Goal: Task Accomplishment & Management: Use online tool/utility

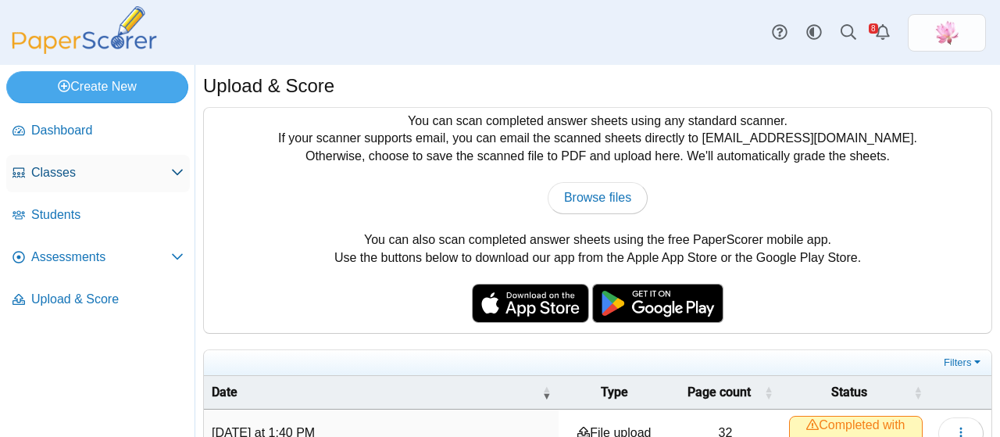
click at [88, 173] on span "Classes" at bounding box center [101, 172] width 140 height 17
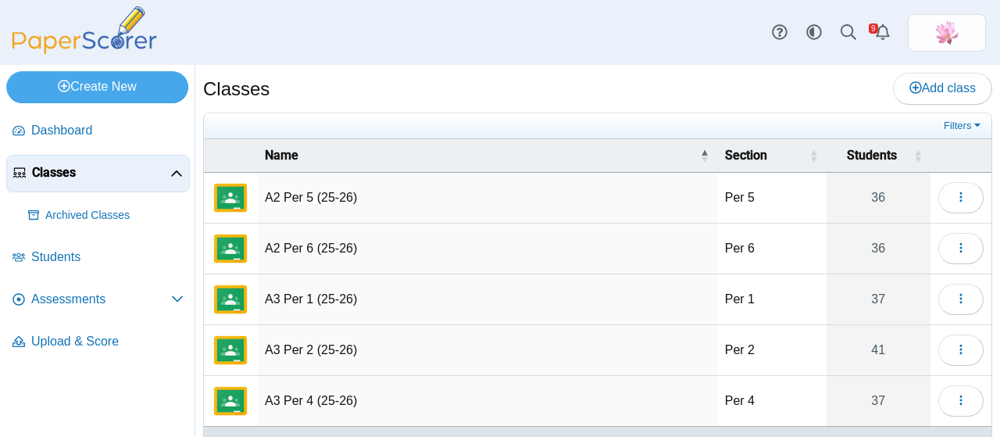
click at [89, 295] on span "Assessments" at bounding box center [101, 299] width 140 height 17
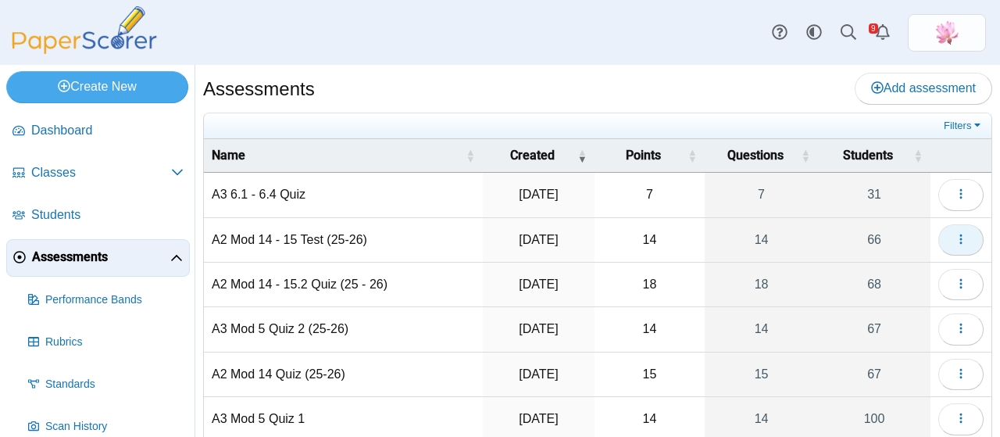
click at [954, 234] on icon "button" at bounding box center [960, 239] width 12 height 12
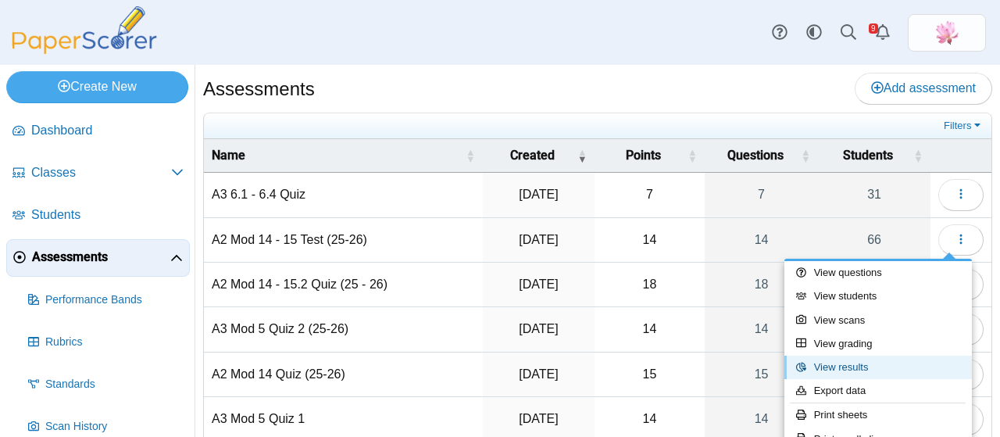
click at [879, 371] on link "View results" at bounding box center [877, 366] width 187 height 23
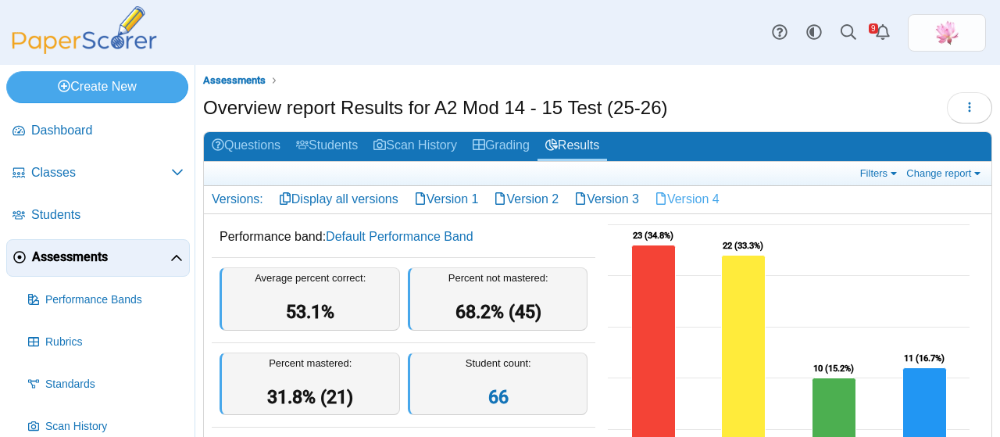
click at [715, 196] on link "Version 4" at bounding box center [687, 199] width 80 height 27
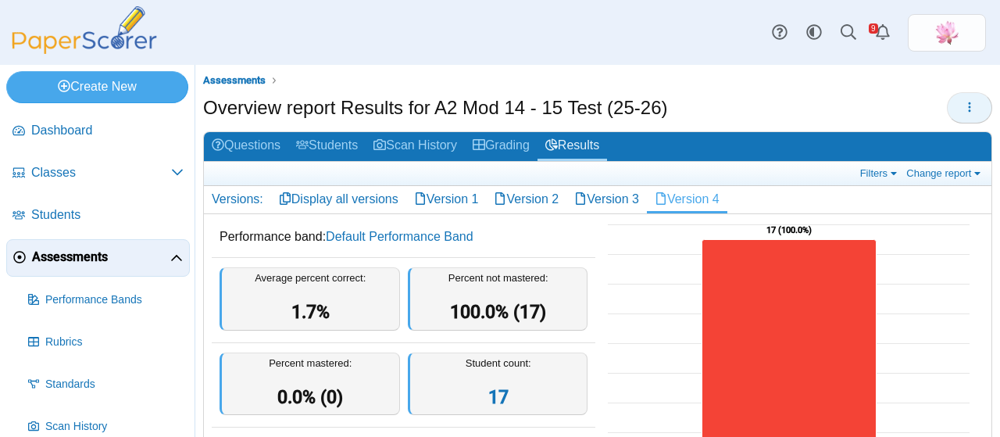
click at [968, 109] on button "button" at bounding box center [969, 107] width 45 height 31
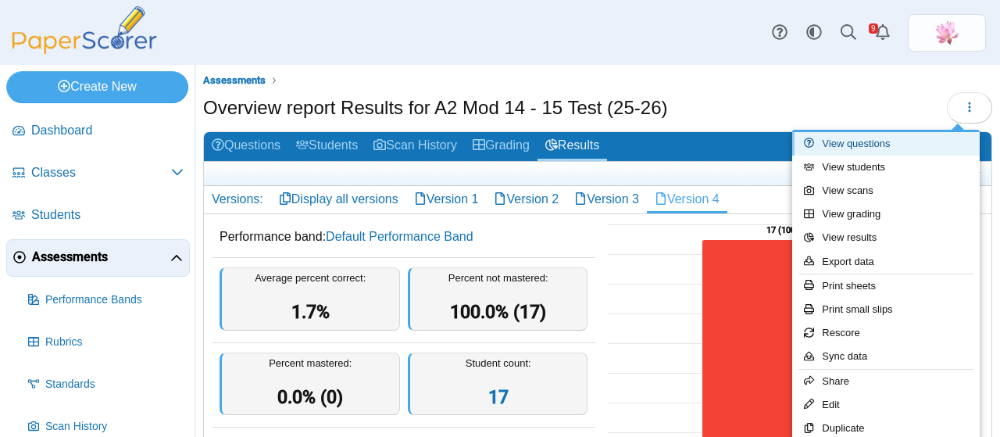
click at [895, 143] on link "View questions" at bounding box center [885, 143] width 187 height 23
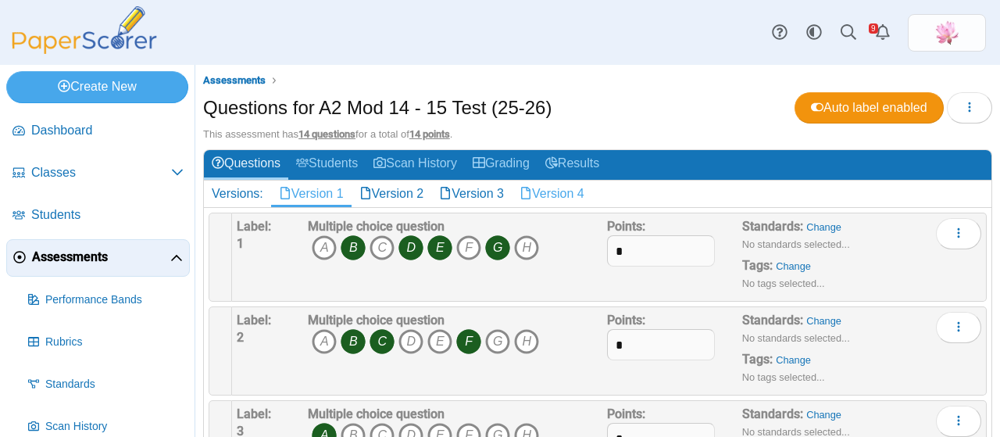
click at [562, 185] on link "Version 4" at bounding box center [552, 193] width 80 height 27
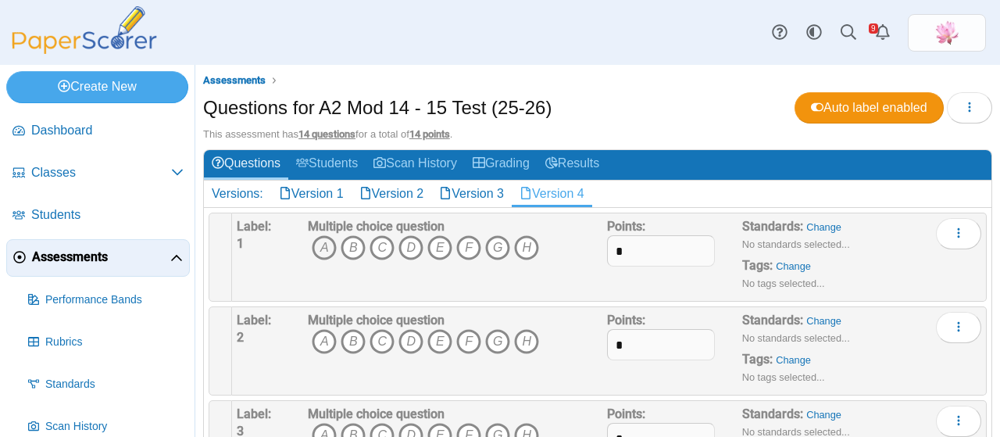
click at [325, 240] on icon "A" at bounding box center [324, 247] width 25 height 25
click at [387, 244] on icon "C" at bounding box center [381, 247] width 25 height 25
click at [435, 246] on icon "E" at bounding box center [439, 247] width 25 height 25
click at [355, 340] on icon "B" at bounding box center [353, 341] width 25 height 25
click at [384, 340] on icon "C" at bounding box center [381, 341] width 25 height 25
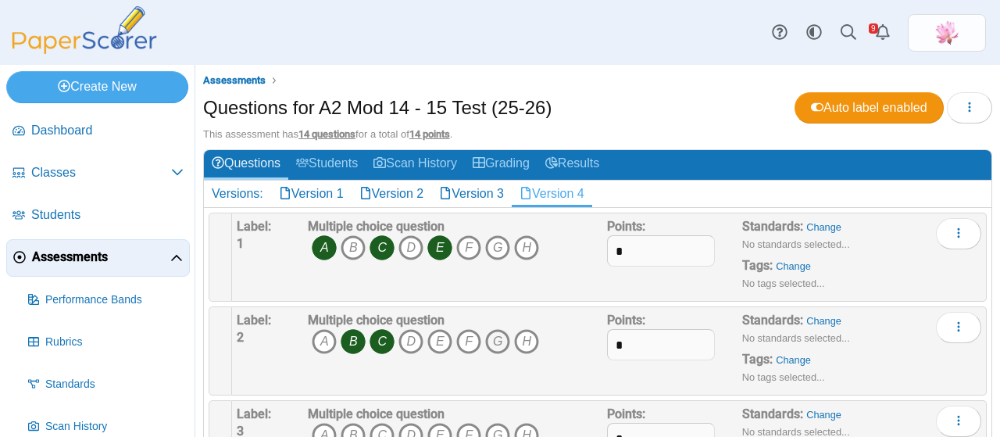
click at [501, 338] on icon "G" at bounding box center [497, 341] width 25 height 25
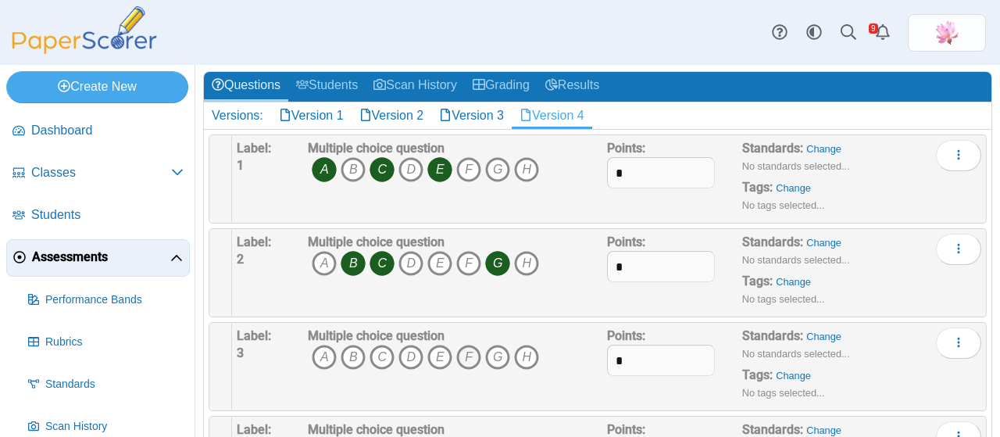
click at [467, 353] on icon "F" at bounding box center [468, 356] width 25 height 25
click at [491, 351] on icon "G" at bounding box center [497, 356] width 25 height 25
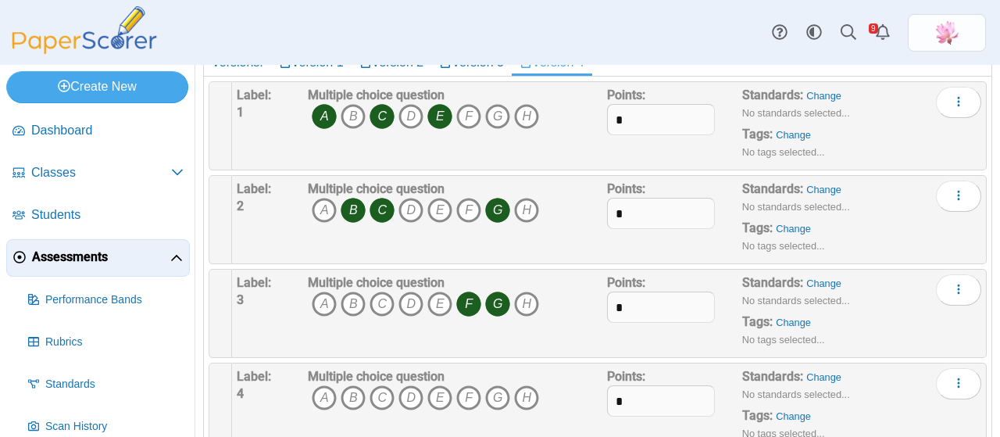
scroll to position [156, 0]
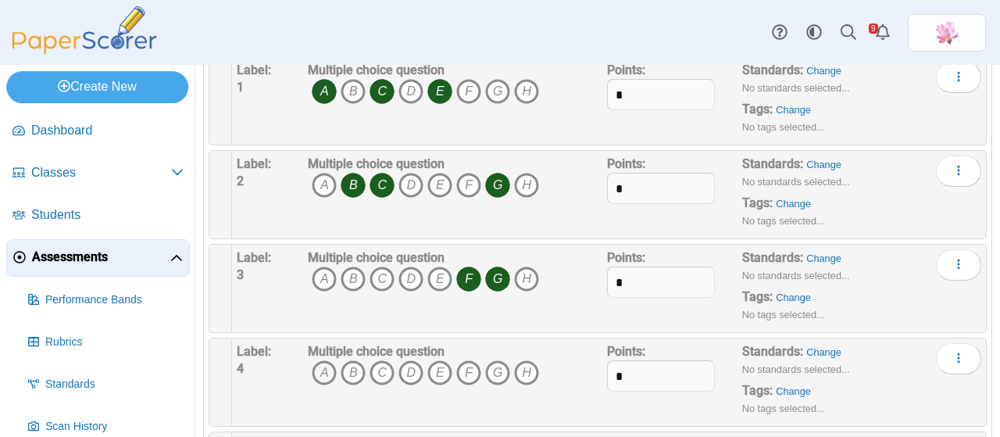
click at [325, 372] on icon "A" at bounding box center [324, 372] width 25 height 25
click at [348, 369] on icon "B" at bounding box center [353, 372] width 25 height 25
click at [386, 373] on icon "C" at bounding box center [381, 372] width 25 height 25
click at [405, 369] on icon "D" at bounding box center [410, 372] width 25 height 25
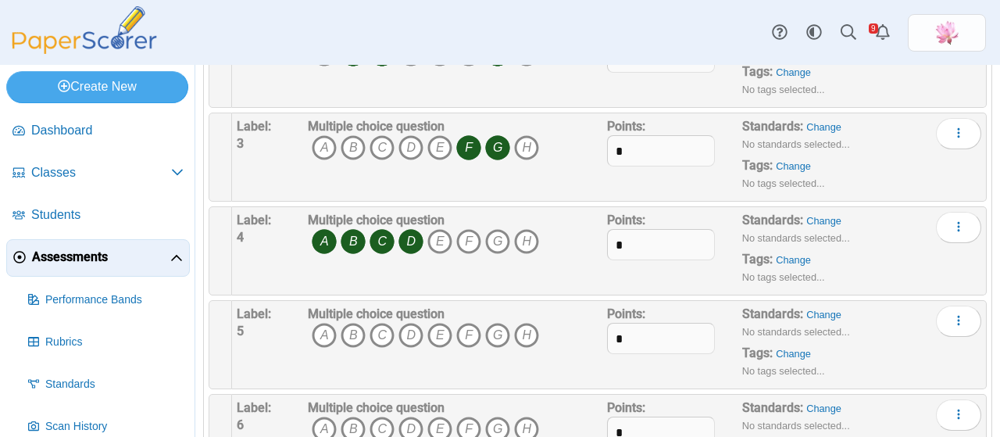
scroll to position [312, 0]
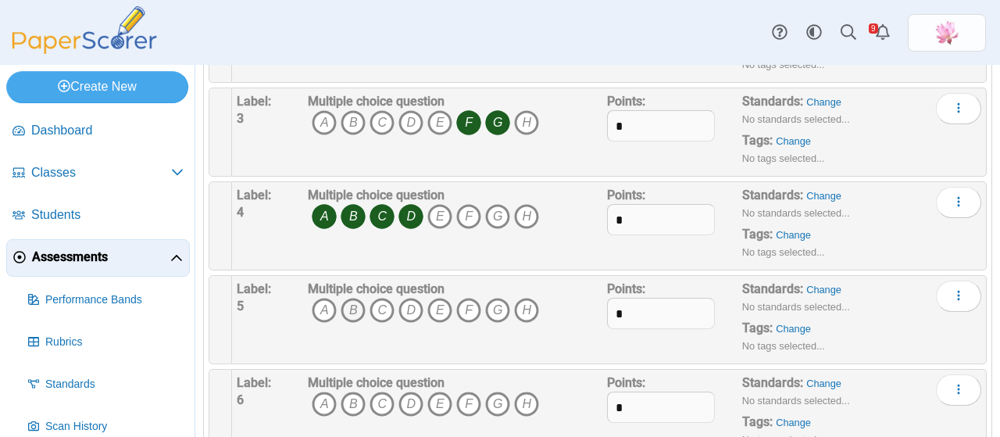
click at [351, 306] on icon "B" at bounding box center [353, 310] width 25 height 25
click at [380, 305] on icon "C" at bounding box center [381, 310] width 25 height 25
click at [407, 308] on icon "D" at bounding box center [410, 310] width 25 height 25
click at [437, 312] on icon "E" at bounding box center [439, 310] width 25 height 25
click at [470, 311] on icon "F" at bounding box center [468, 310] width 25 height 25
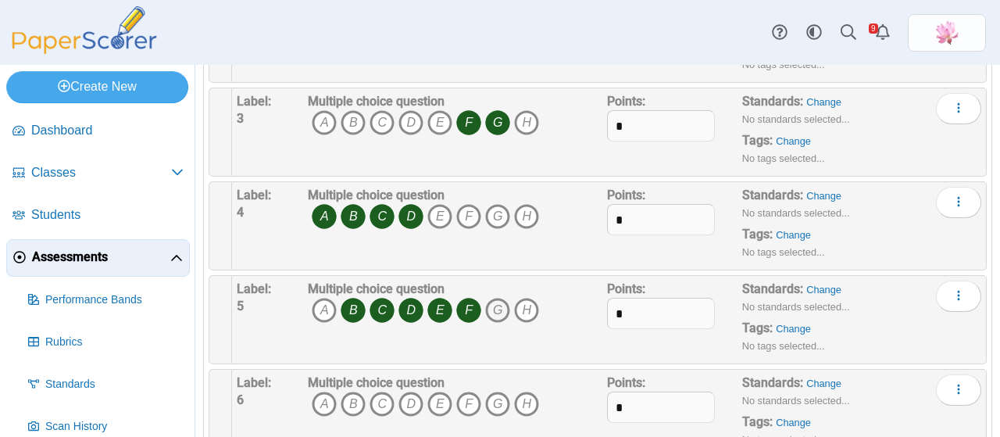
click at [497, 308] on icon "G" at bounding box center [497, 310] width 25 height 25
click at [349, 398] on icon "B" at bounding box center [353, 403] width 25 height 25
click at [383, 391] on icon "C" at bounding box center [381, 403] width 25 height 25
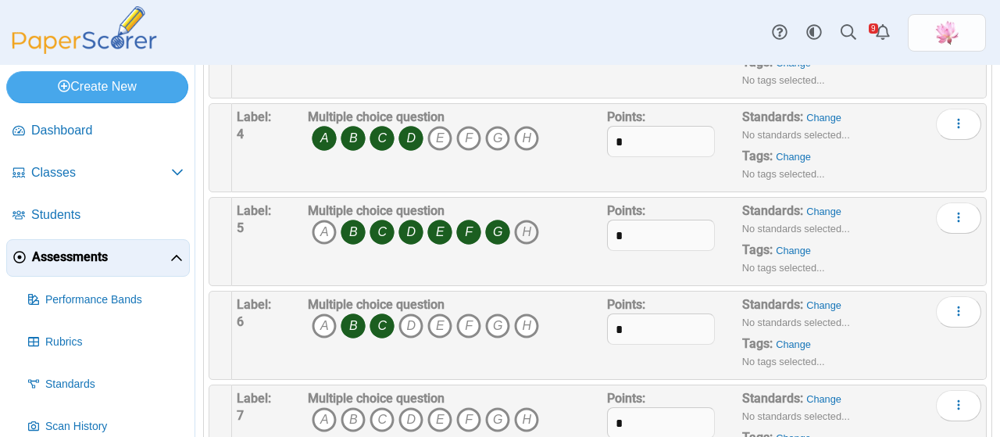
scroll to position [469, 0]
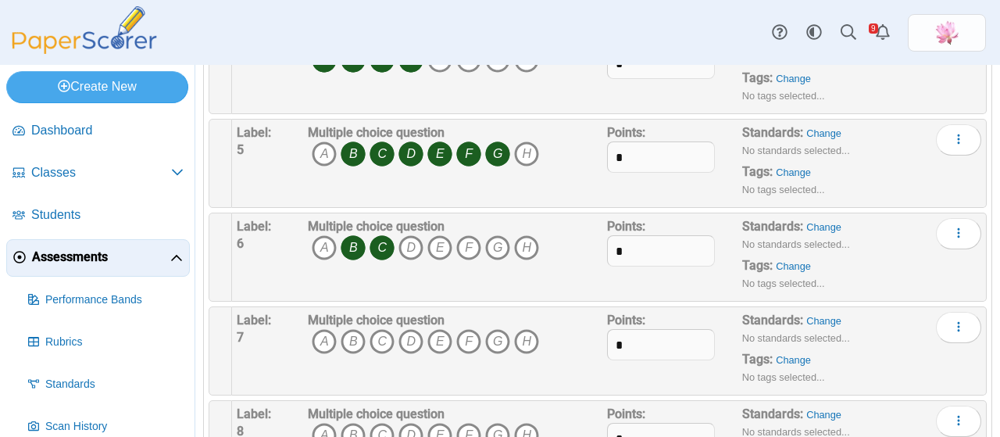
click at [424, 336] on span "A B C D E F G H" at bounding box center [423, 343] width 231 height 29
click at [415, 337] on icon "D" at bounding box center [410, 341] width 25 height 25
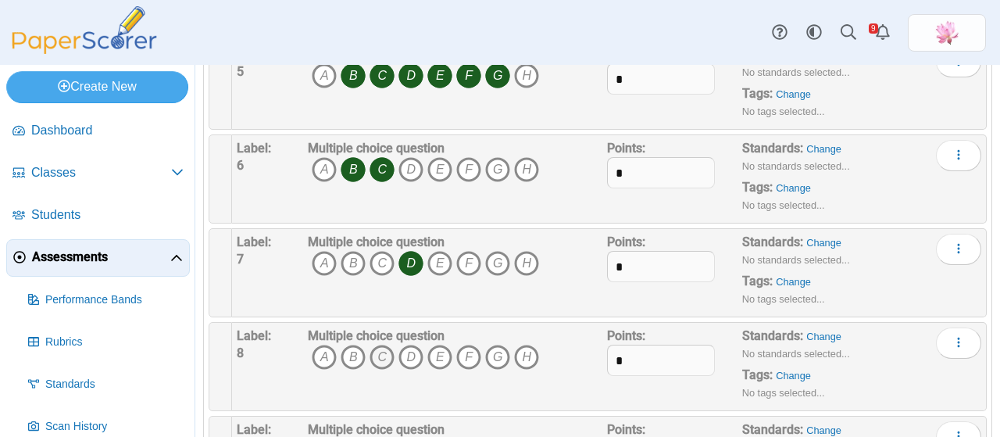
click at [381, 351] on icon "C" at bounding box center [381, 356] width 25 height 25
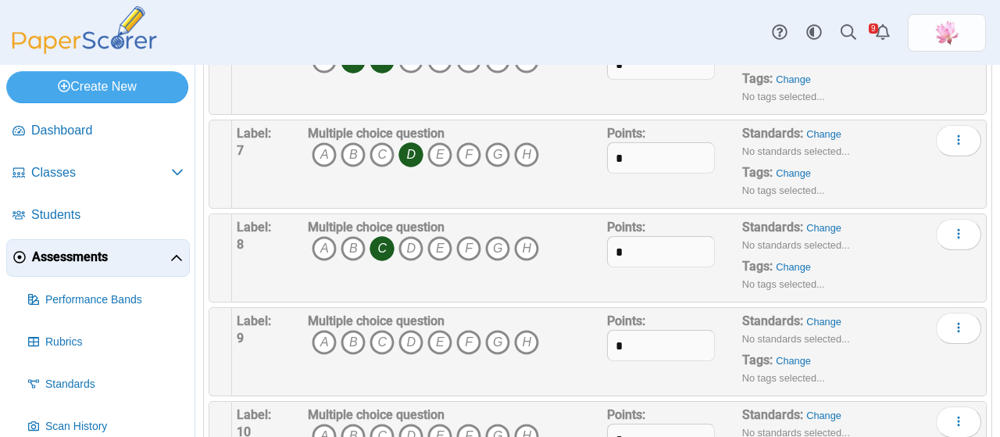
scroll to position [703, 0]
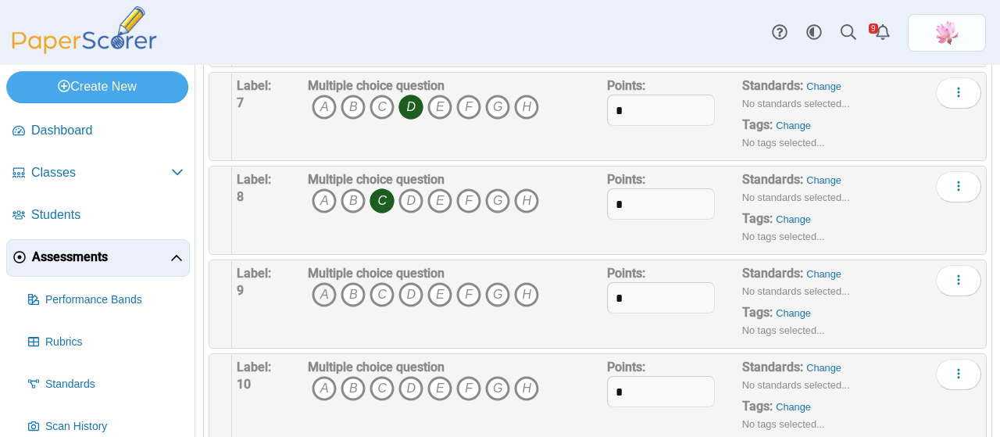
click at [322, 288] on icon "A" at bounding box center [324, 294] width 25 height 25
click at [400, 291] on icon "D" at bounding box center [410, 294] width 25 height 25
click at [437, 288] on icon "E" at bounding box center [439, 294] width 25 height 25
click at [406, 380] on icon "D" at bounding box center [410, 388] width 25 height 25
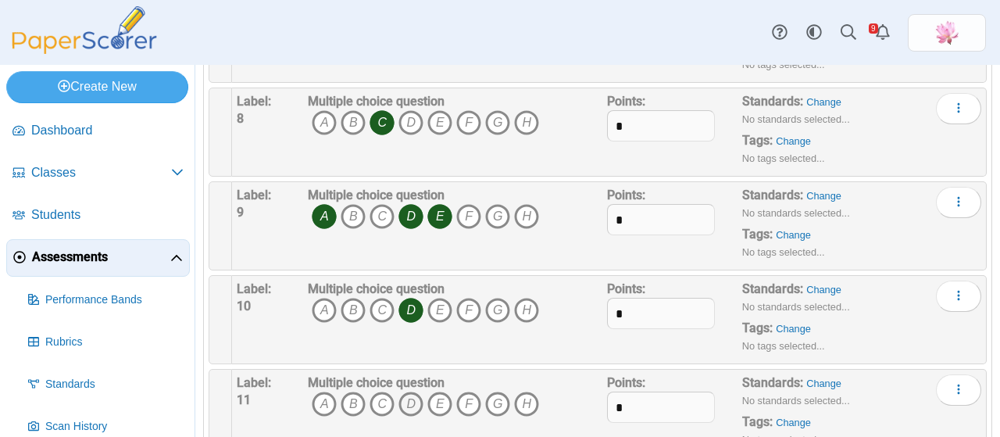
click at [416, 391] on icon "D" at bounding box center [410, 403] width 25 height 25
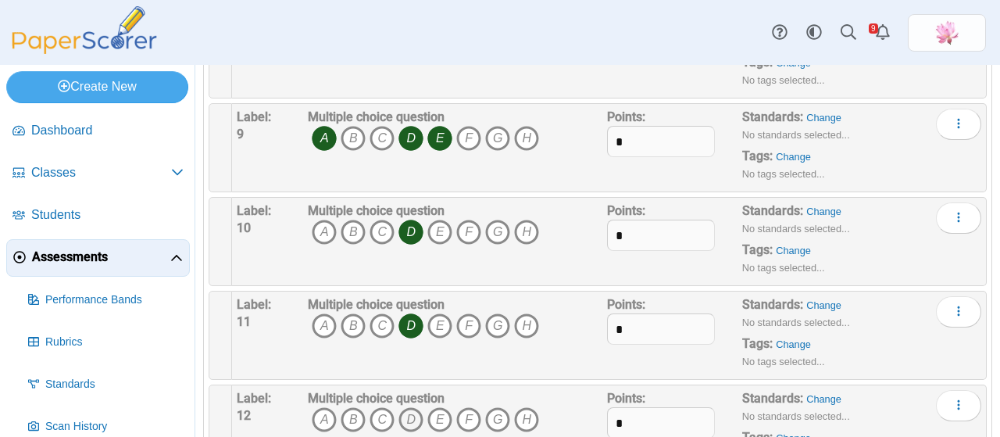
click at [408, 416] on icon "D" at bounding box center [410, 419] width 25 height 25
click at [434, 410] on icon "E" at bounding box center [439, 419] width 25 height 25
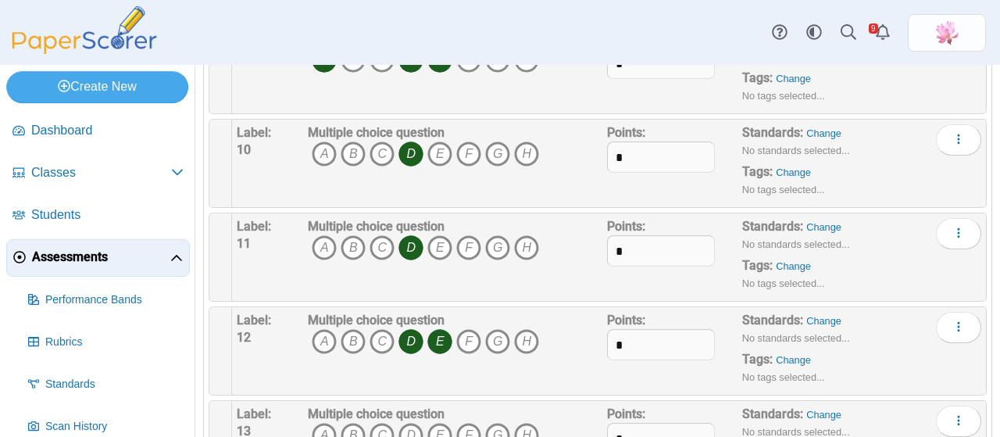
scroll to position [1015, 0]
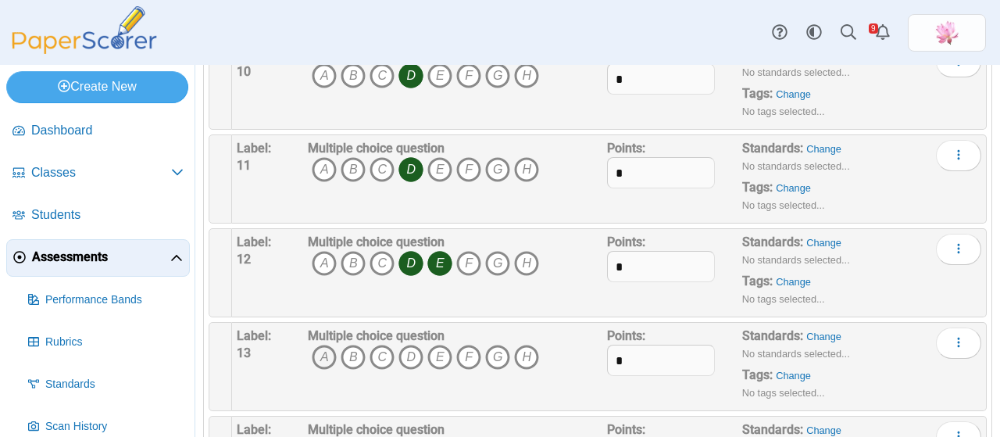
click at [320, 345] on icon "A" at bounding box center [324, 356] width 25 height 25
click at [387, 346] on icon "C" at bounding box center [381, 356] width 25 height 25
click at [433, 350] on icon "E" at bounding box center [439, 356] width 25 height 25
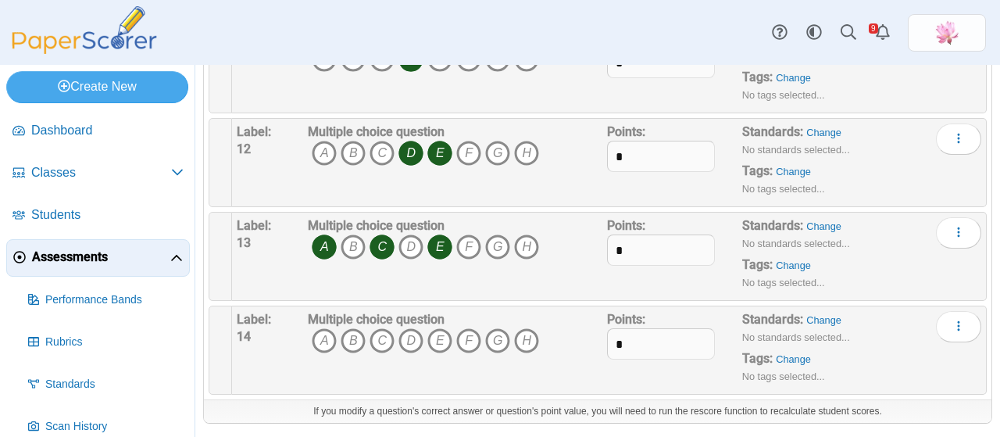
scroll to position [1132, 0]
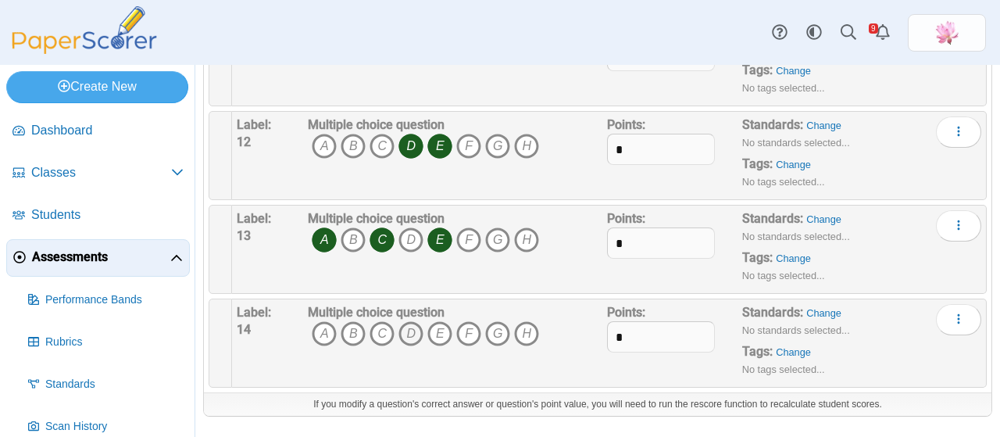
click at [414, 321] on icon "D" at bounding box center [410, 333] width 25 height 25
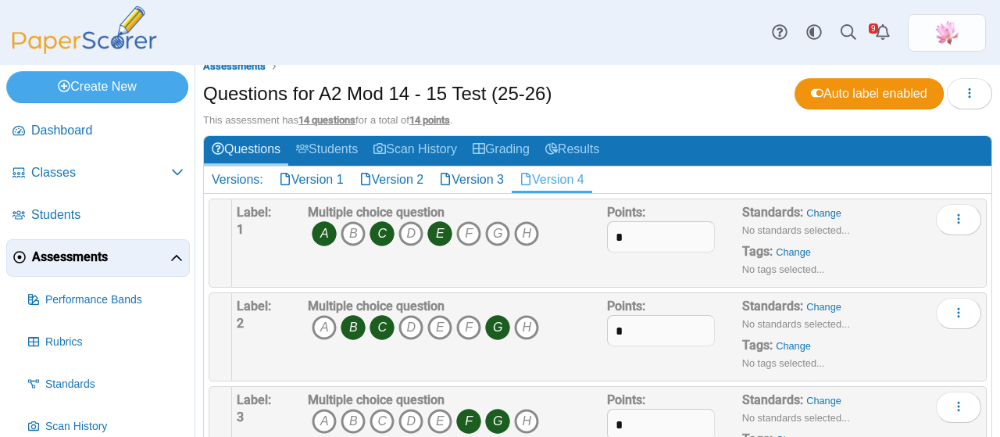
scroll to position [0, 0]
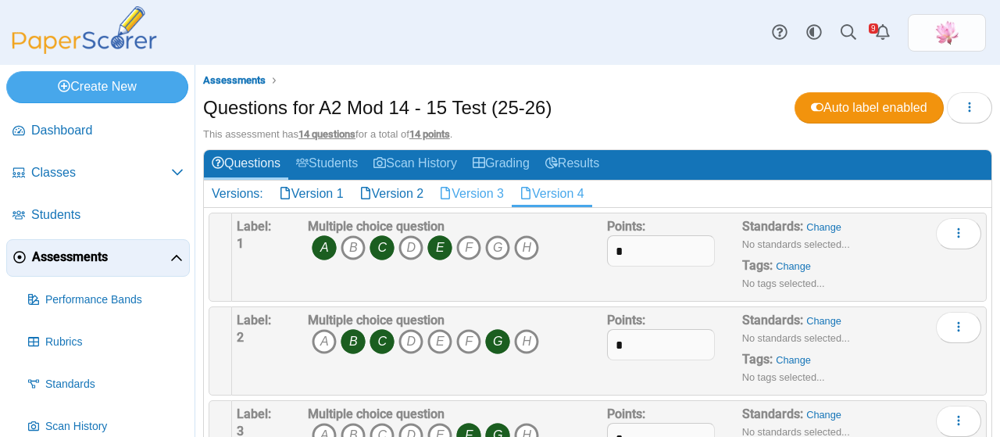
click at [487, 190] on link "Version 3" at bounding box center [471, 193] width 80 height 27
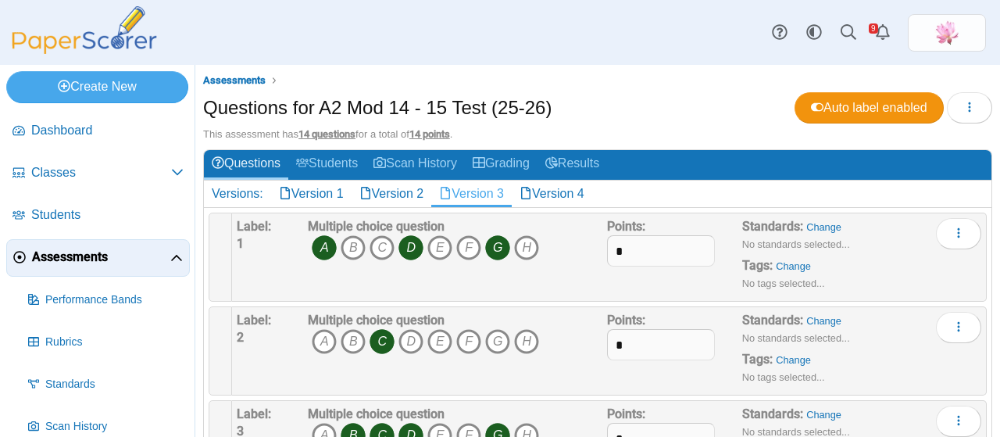
click at [487, 190] on link "Version 3" at bounding box center [471, 193] width 80 height 27
click at [549, 191] on link "Version 4" at bounding box center [552, 193] width 80 height 27
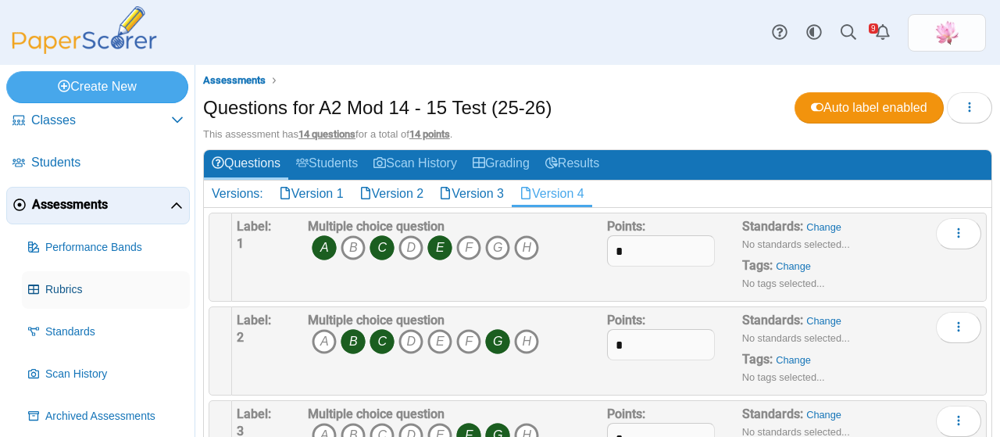
scroll to position [102, 0]
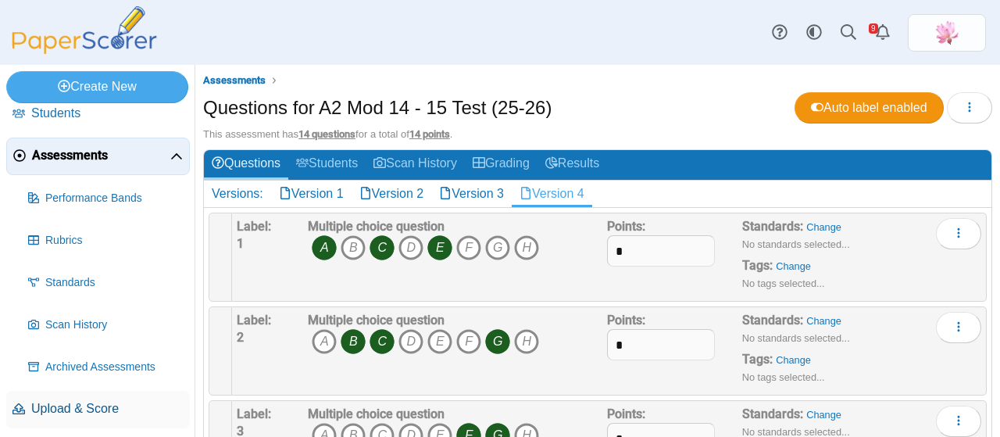
click at [94, 409] on span "Upload & Score" at bounding box center [107, 408] width 152 height 17
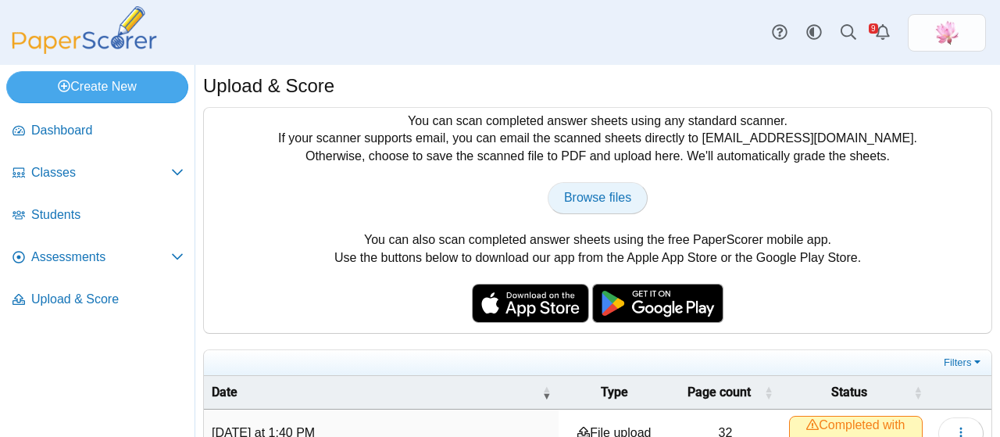
click at [590, 196] on span "Browse files" at bounding box center [597, 197] width 67 height 13
type input "**********"
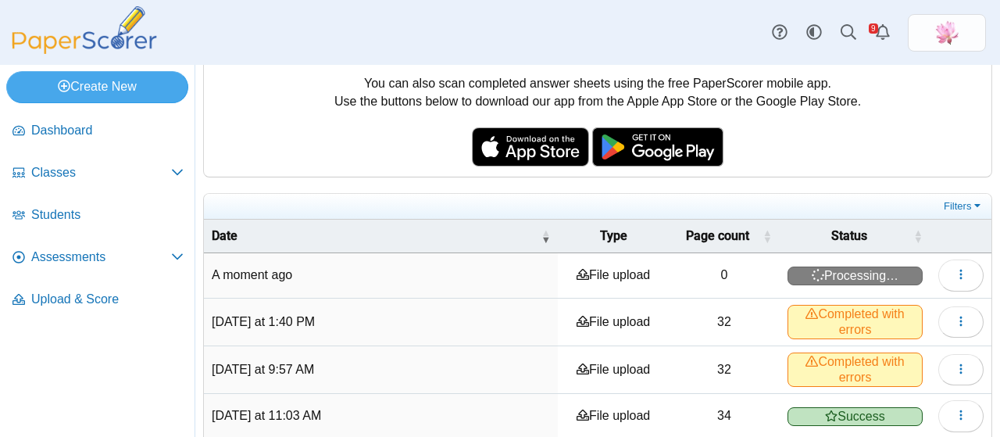
scroll to position [234, 0]
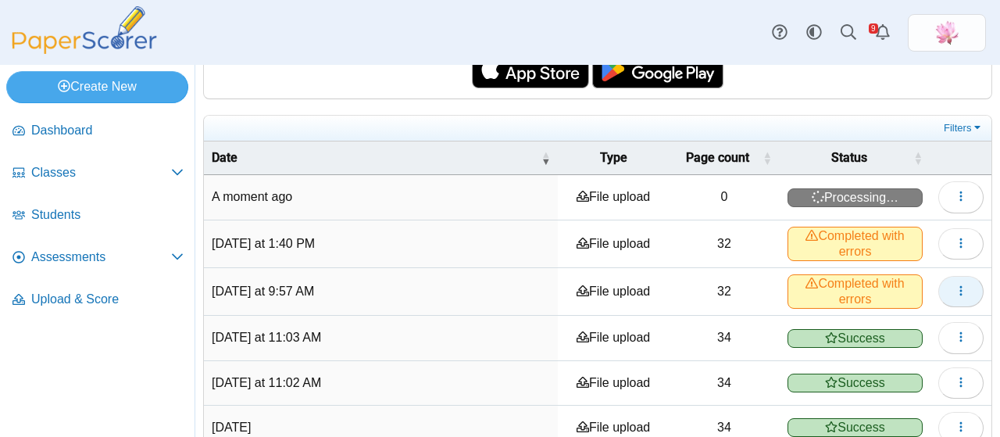
click at [954, 284] on icon "button" at bounding box center [960, 290] width 12 height 12
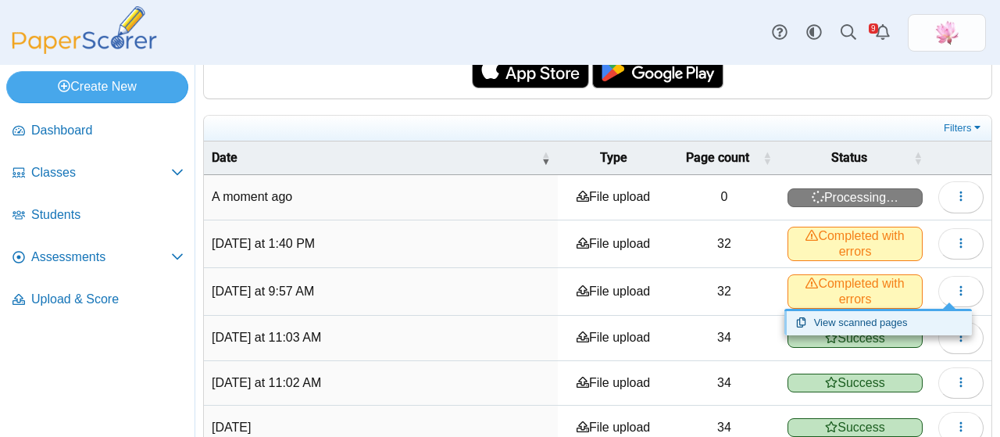
click at [896, 319] on link "View scanned pages" at bounding box center [877, 322] width 187 height 23
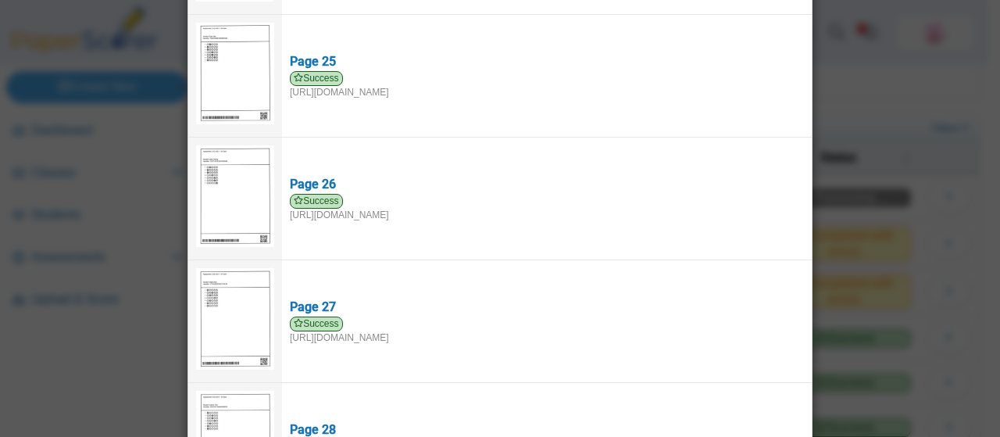
scroll to position [3002, 0]
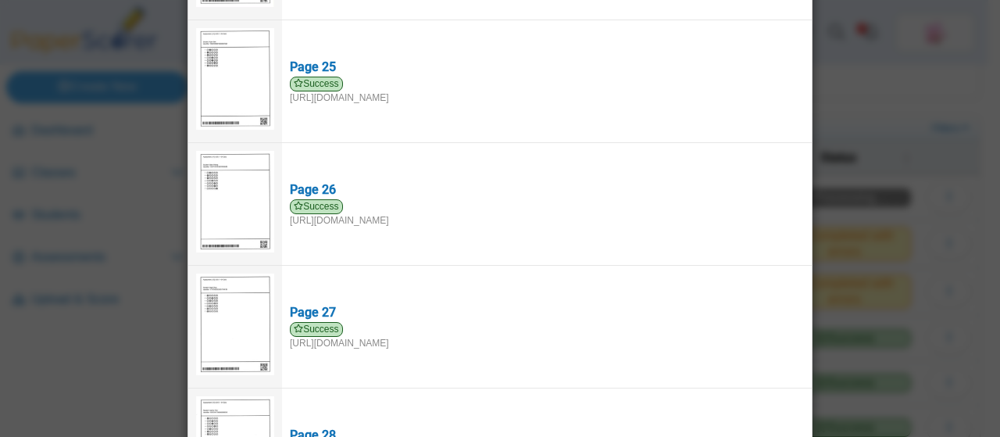
click at [879, 95] on div "Viewing upload details Scan results: 31 Successful scans | 1 Failed scans Page …" at bounding box center [500, 218] width 1000 height 437
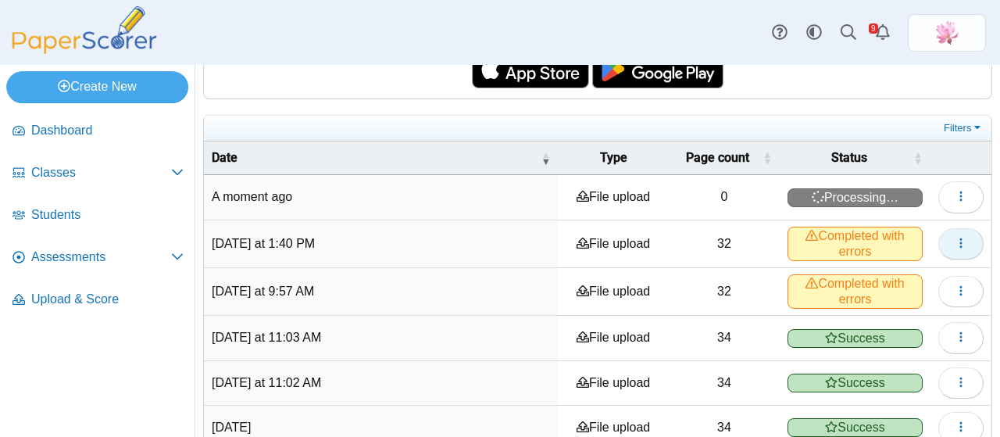
click at [954, 237] on icon "button" at bounding box center [960, 243] width 12 height 12
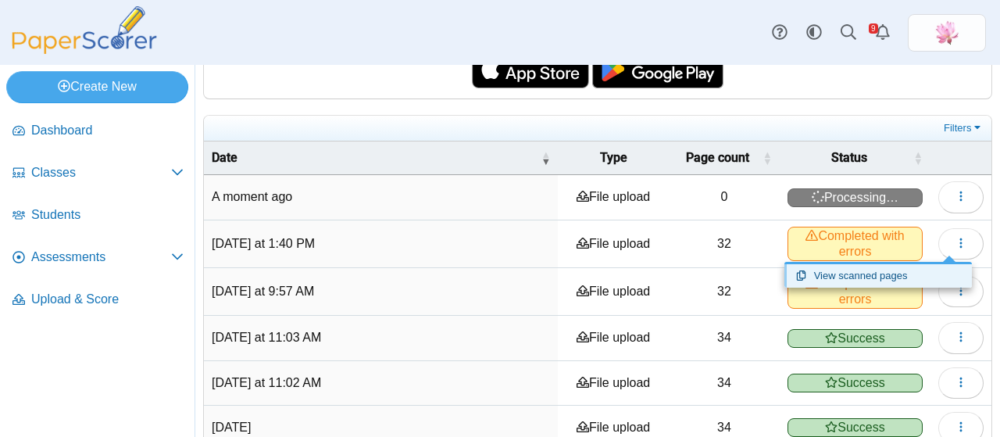
click at [891, 274] on link "View scanned pages" at bounding box center [877, 275] width 187 height 23
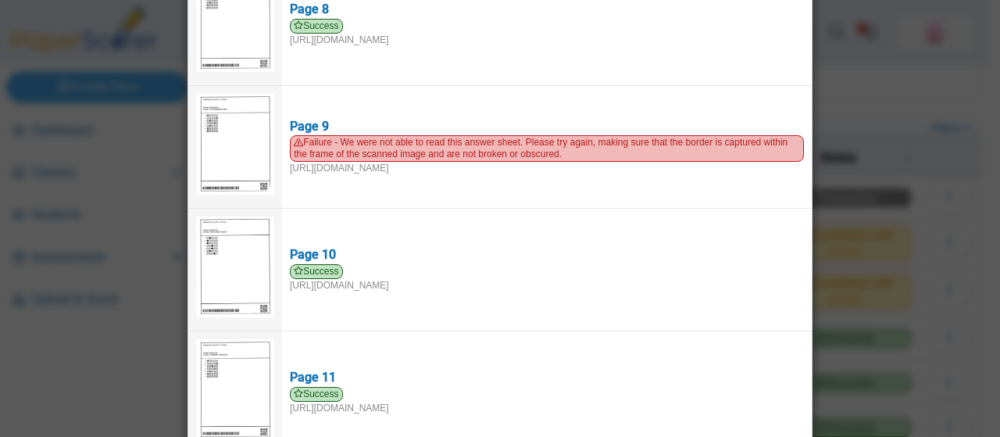
scroll to position [781, 0]
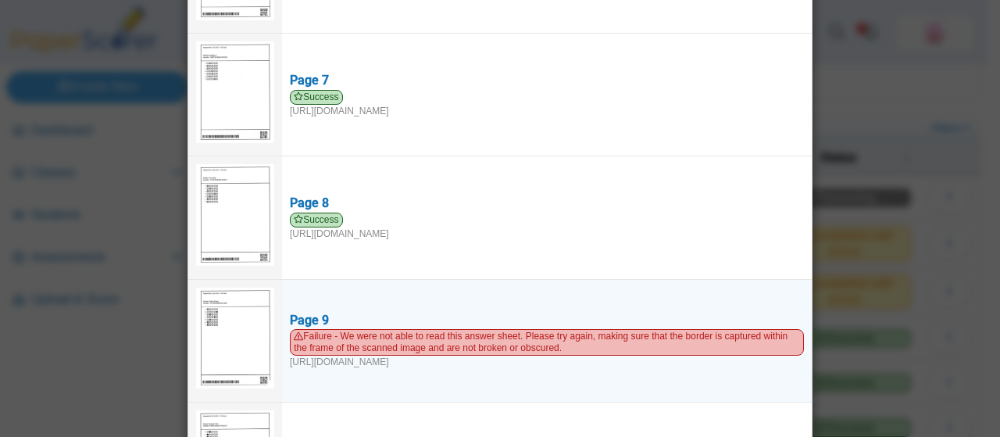
click at [255, 337] on img at bounding box center [235, 338] width 78 height 102
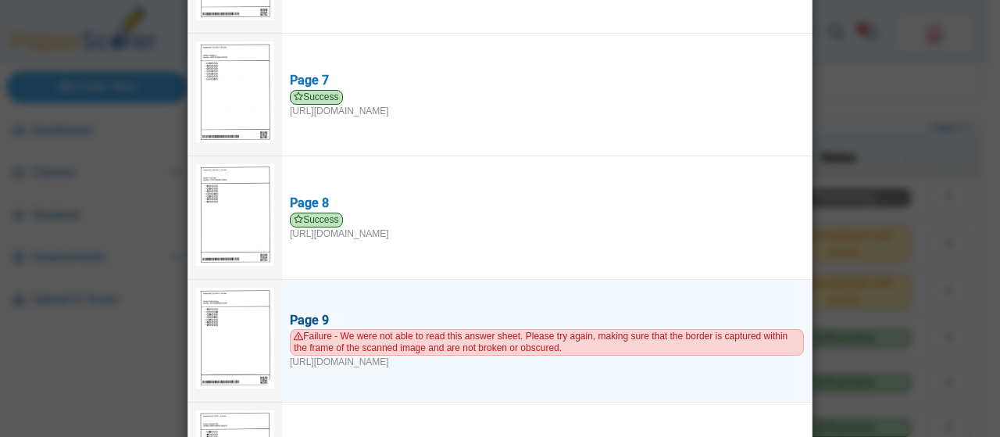
click at [346, 329] on span "Failure - We were not able to read this answer sheet. Please try again, making …" at bounding box center [547, 342] width 514 height 27
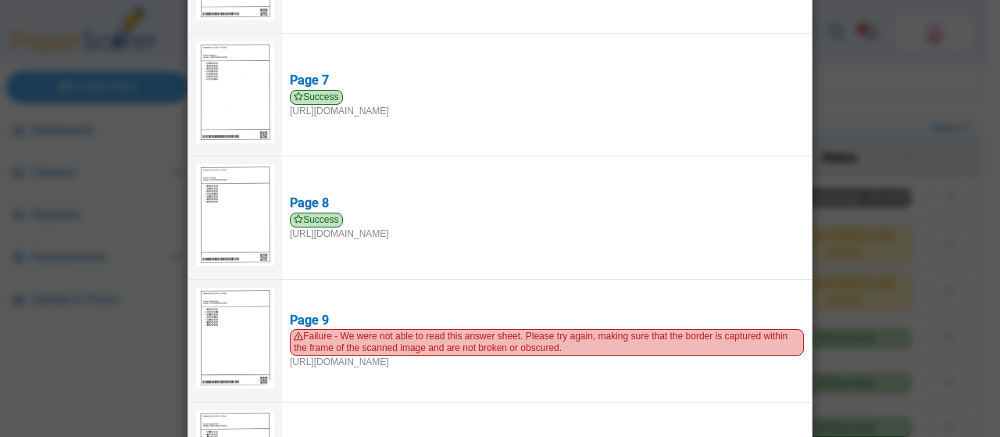
click at [839, 89] on div "Viewing upload details Scan results: 31 Successful scans | 1 Failed scans Page …" at bounding box center [500, 218] width 1000 height 437
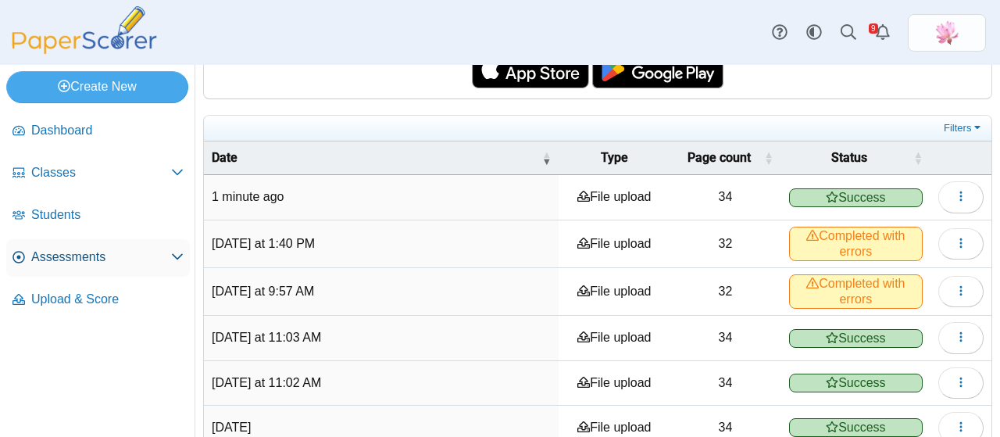
click at [84, 264] on span "Assessments" at bounding box center [101, 256] width 140 height 17
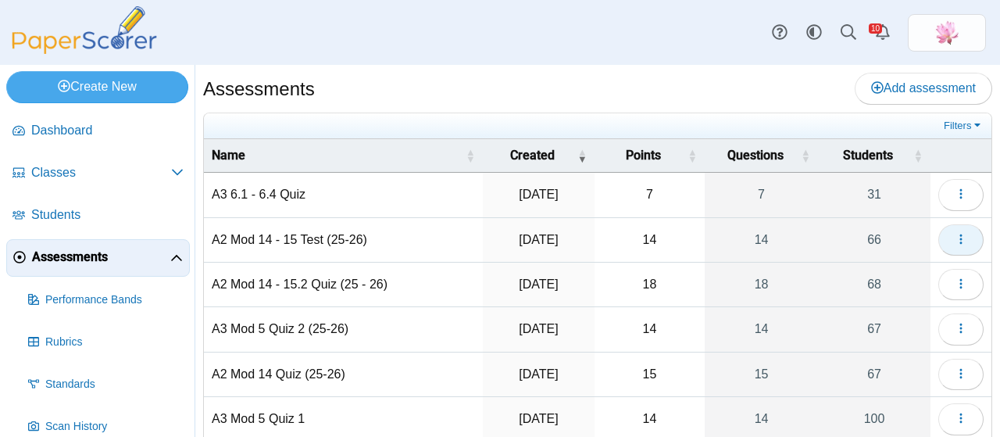
click at [954, 233] on span "button" at bounding box center [960, 239] width 12 height 13
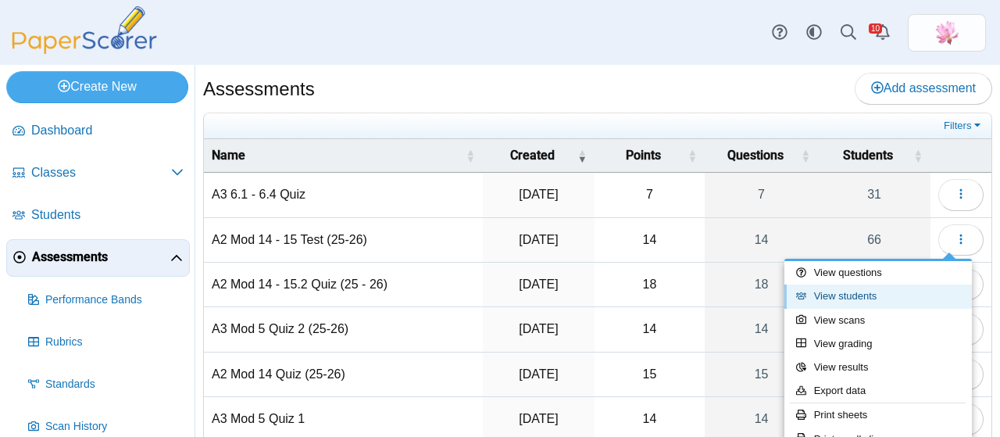
click at [883, 294] on link "View students" at bounding box center [877, 295] width 187 height 23
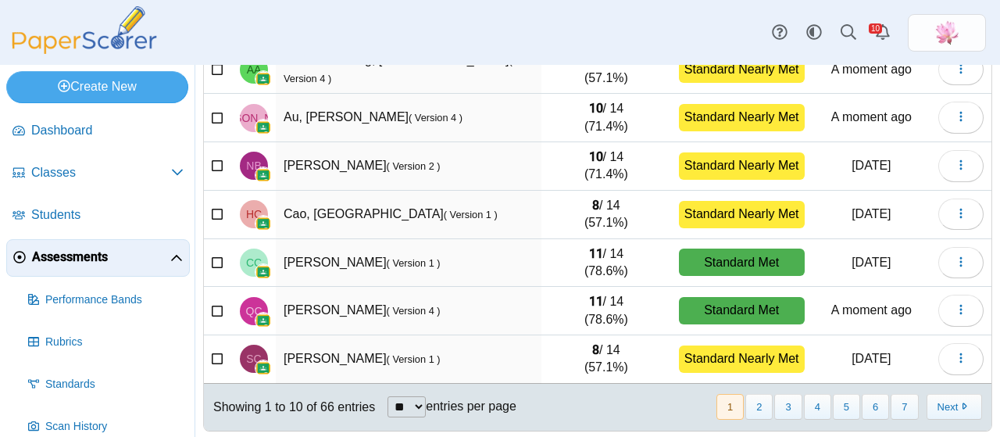
scroll to position [326, 0]
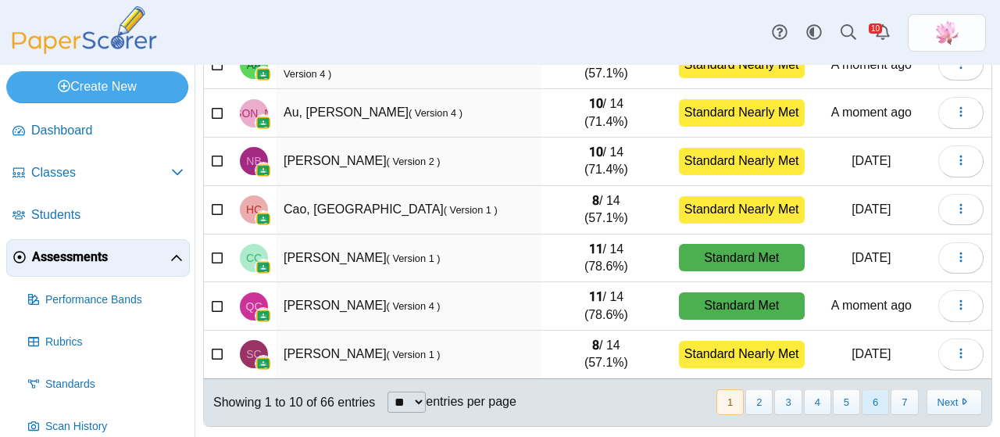
click at [868, 394] on button "6" at bounding box center [874, 402] width 27 height 26
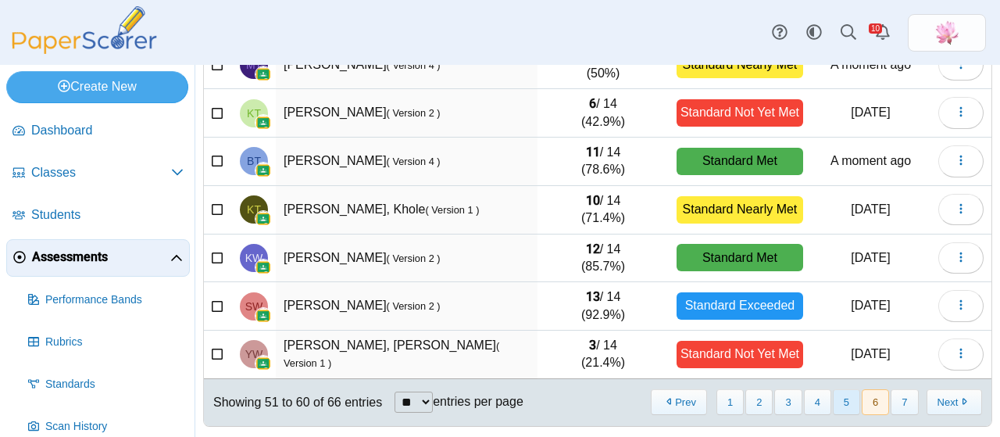
click at [834, 394] on button "5" at bounding box center [846, 402] width 27 height 26
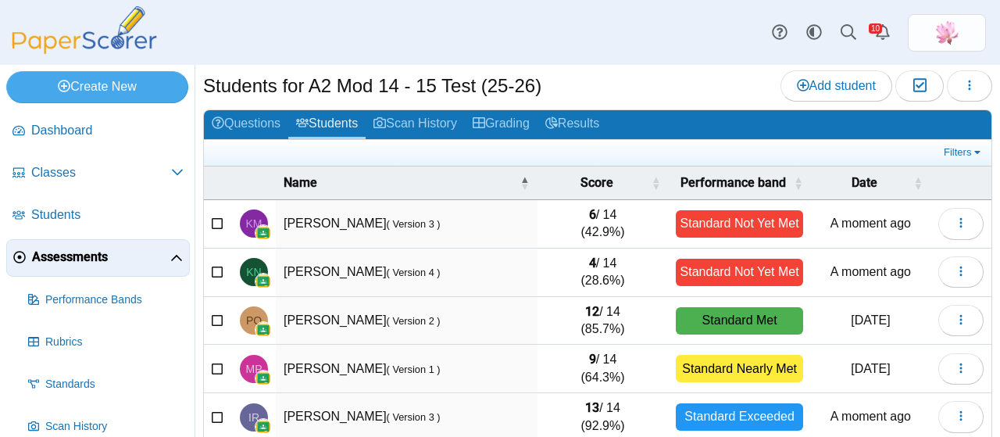
scroll to position [13, 0]
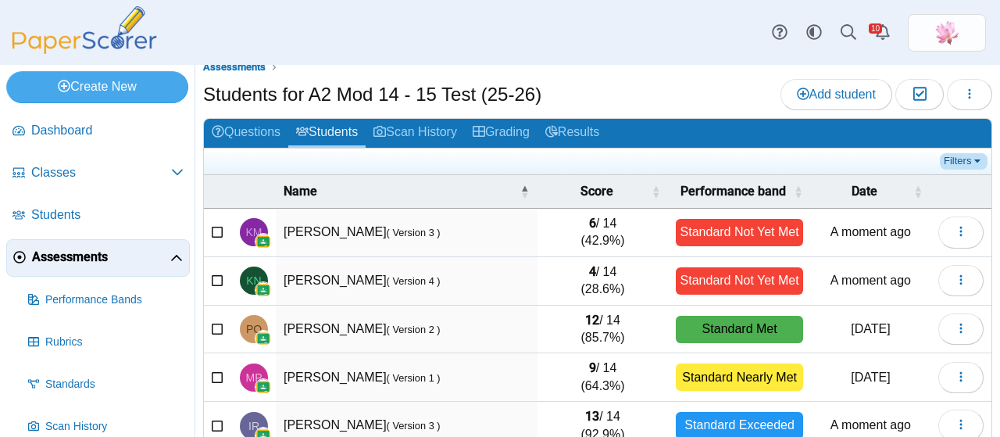
click at [959, 155] on link "Filters" at bounding box center [964, 161] width 48 height 16
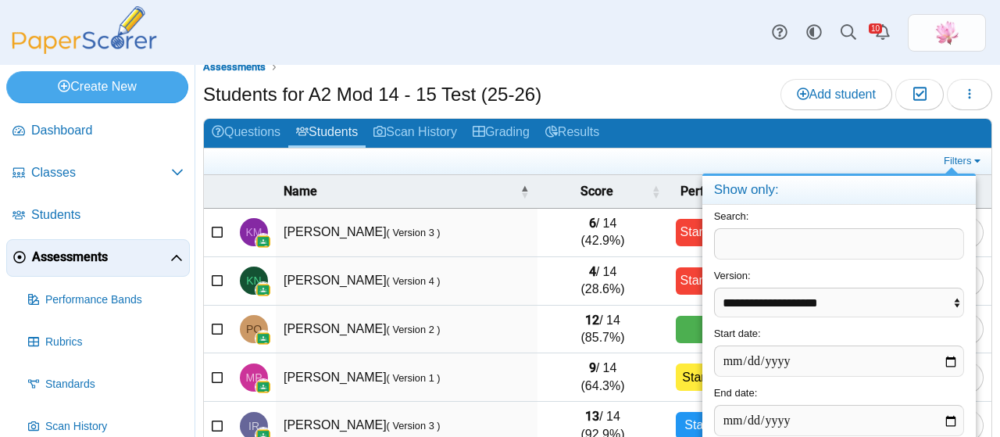
click at [701, 89] on div "Students for A2 Mod 14 - 15 Test (25-26) Add student Moderation 0 Loading…" at bounding box center [597, 96] width 789 height 35
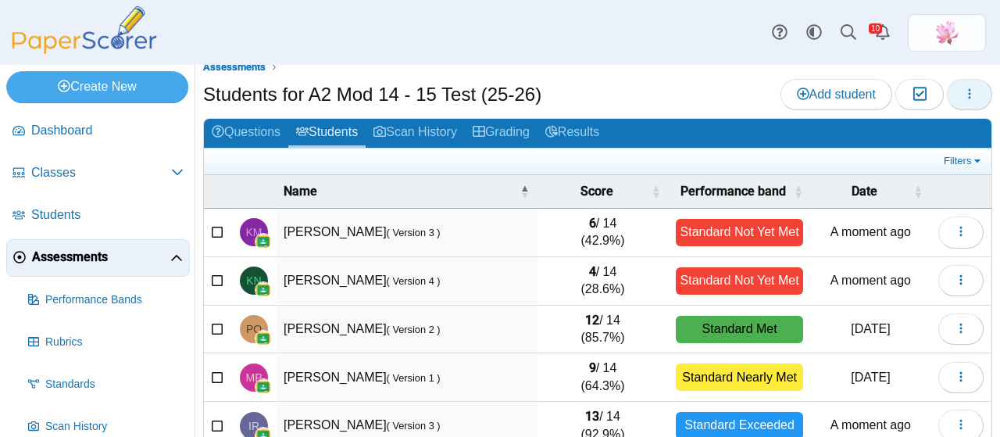
click at [963, 93] on icon "button" at bounding box center [969, 93] width 12 height 12
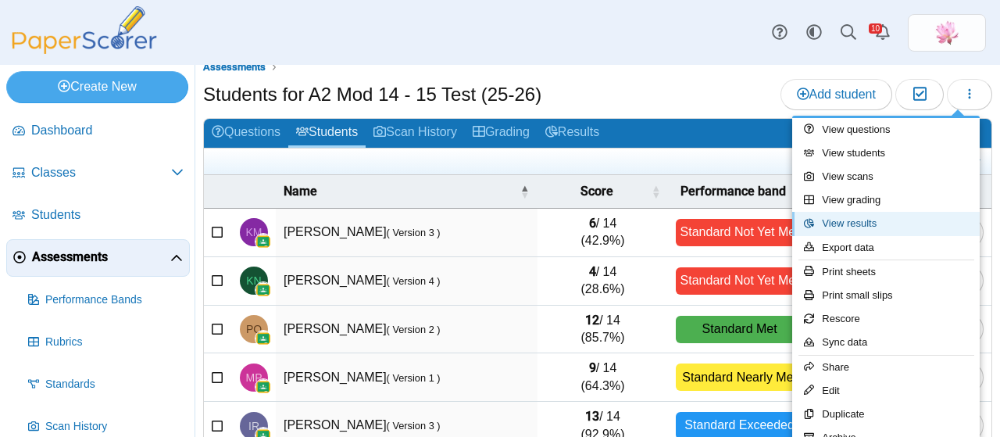
click at [887, 221] on link "View results" at bounding box center [885, 223] width 187 height 23
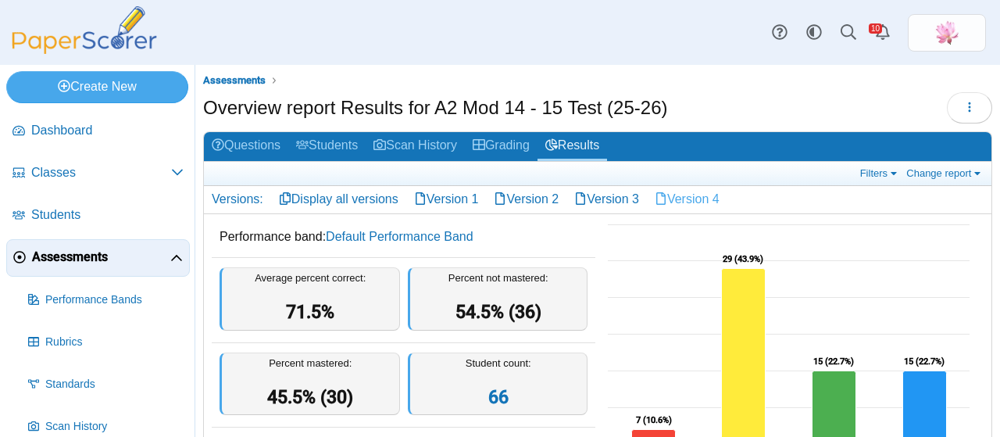
click at [701, 190] on link "Version 4" at bounding box center [687, 199] width 80 height 27
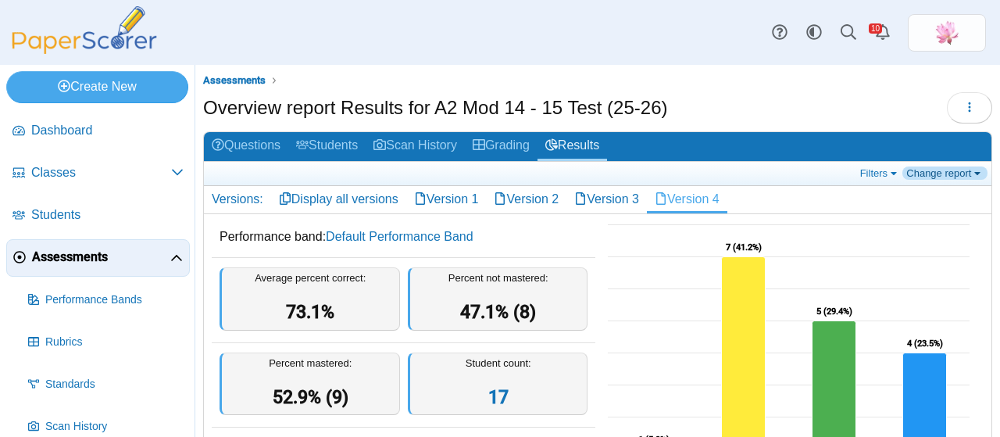
click at [936, 169] on link "Change report" at bounding box center [944, 172] width 85 height 13
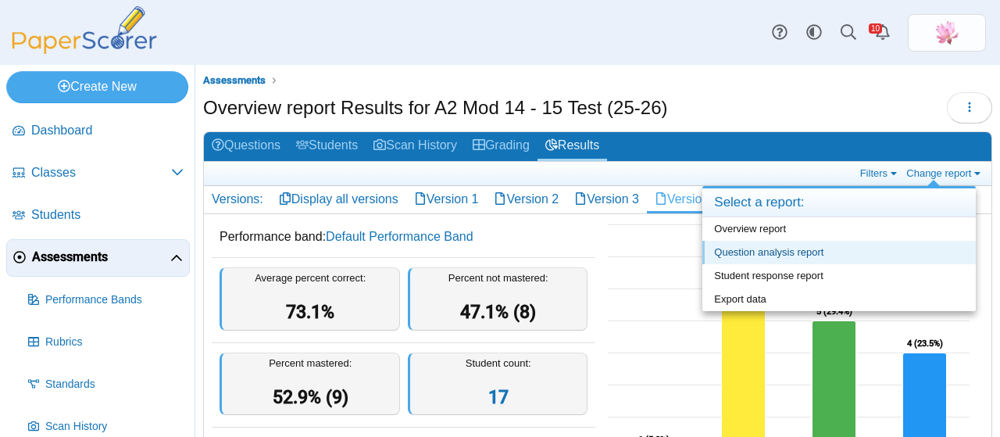
click at [818, 248] on link "Question analysis report" at bounding box center [838, 252] width 273 height 23
